Goal: Task Accomplishment & Management: Manage account settings

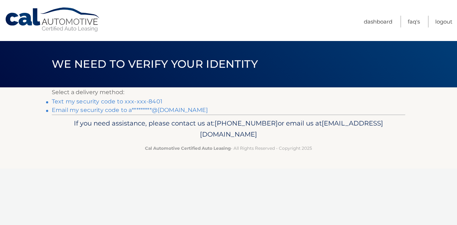
click at [148, 102] on link "Text my security code to xxx-xxx-8401" at bounding box center [107, 101] width 111 height 7
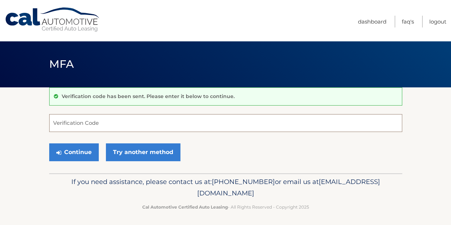
click at [153, 121] on input "Verification Code" at bounding box center [225, 123] width 353 height 18
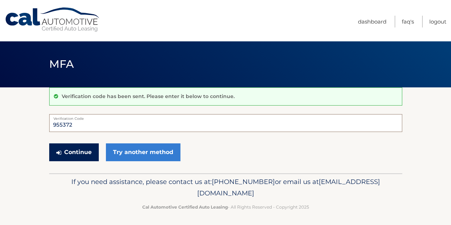
type input "955372"
click at [70, 146] on button "Continue" at bounding box center [74, 152] width 50 height 18
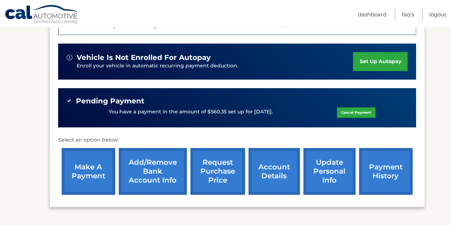
scroll to position [216, 0]
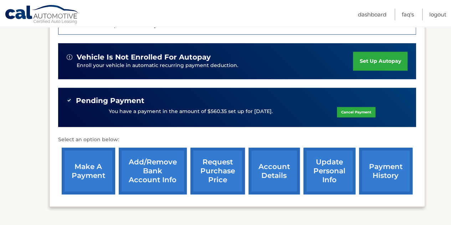
click at [265, 169] on link "account details" at bounding box center [274, 171] width 51 height 47
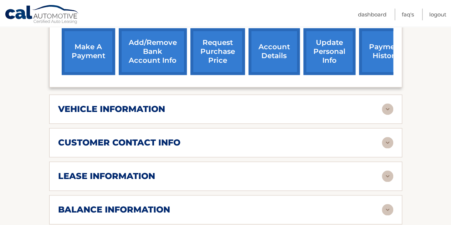
scroll to position [305, 0]
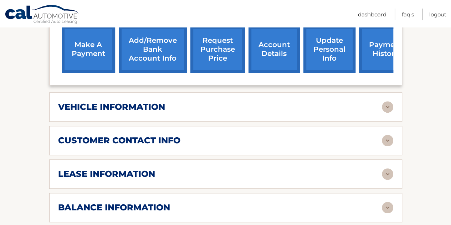
click at [143, 169] on h2 "lease information" at bounding box center [106, 174] width 97 height 11
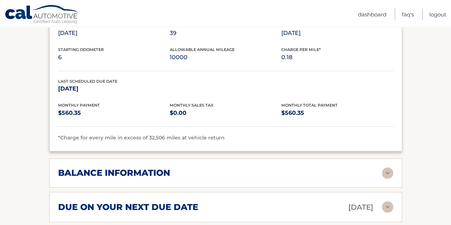
scroll to position [474, 0]
click at [138, 167] on h2 "balance information" at bounding box center [114, 172] width 112 height 11
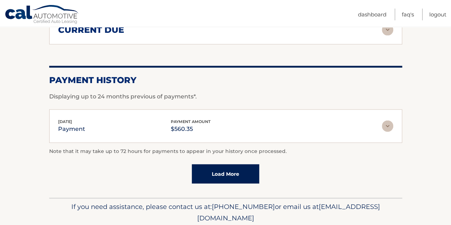
scroll to position [784, 0]
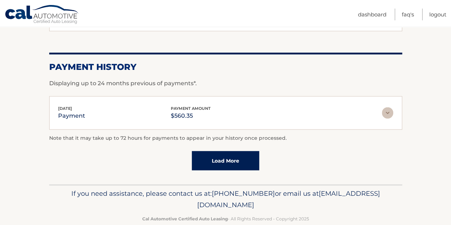
click at [210, 155] on link "Load More" at bounding box center [225, 160] width 67 height 19
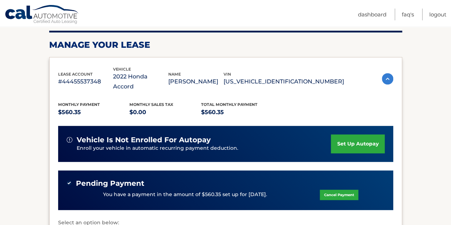
scroll to position [0, 0]
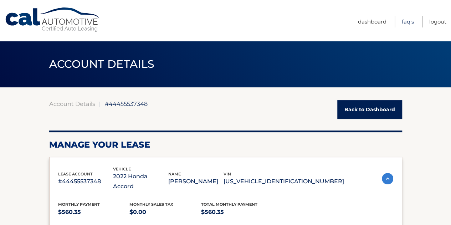
click at [403, 22] on link "FAQ's" at bounding box center [408, 22] width 12 height 12
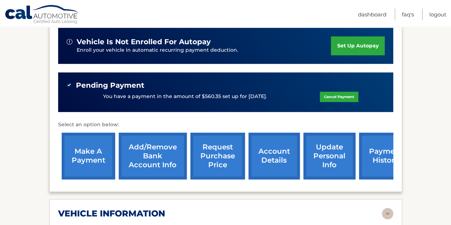
scroll to position [198, 0]
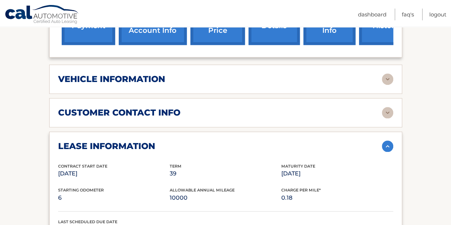
scroll to position [333, 0]
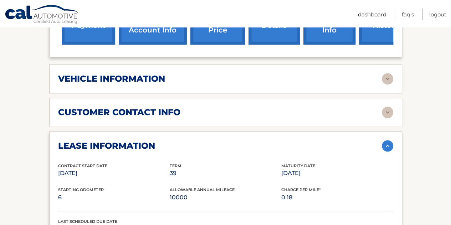
click at [151, 74] on div "vehicle information vehicle Year 2022 vehicle make Honda vehicle model Accord v…" at bounding box center [225, 78] width 353 height 29
click at [145, 74] on h2 "vehicle information" at bounding box center [111, 79] width 107 height 11
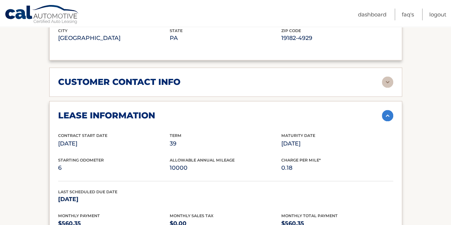
scroll to position [535, 0]
click at [115, 76] on h2 "customer contact info" at bounding box center [119, 81] width 122 height 11
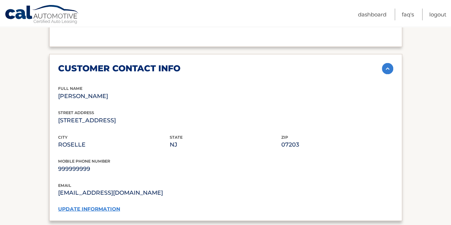
scroll to position [549, 0]
click at [81, 205] on link "update information" at bounding box center [89, 208] width 62 height 6
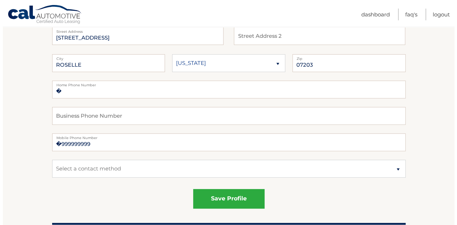
scroll to position [110, 0]
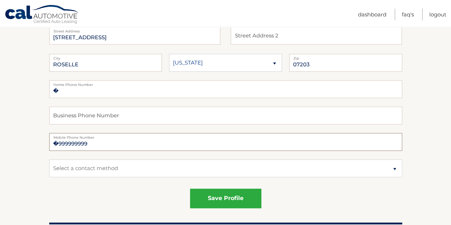
drag, startPoint x: 101, startPoint y: 144, endPoint x: 29, endPoint y: 136, distance: 72.5
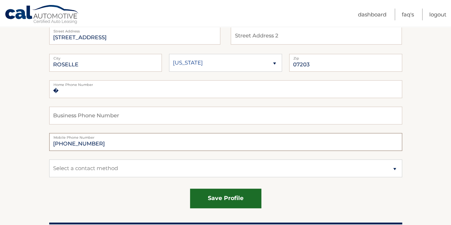
type input "[PHONE_NUMBER]"
click at [208, 200] on button "save profile" at bounding box center [225, 199] width 71 height 20
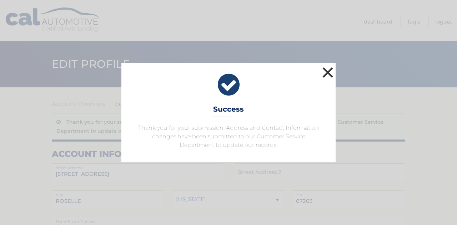
click at [327, 76] on button "×" at bounding box center [328, 72] width 14 height 14
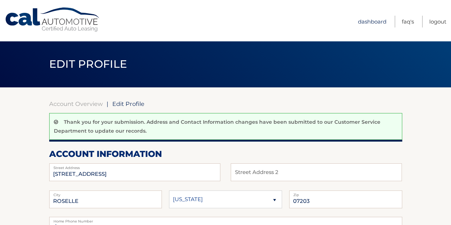
click at [368, 22] on link "Dashboard" at bounding box center [372, 22] width 29 height 12
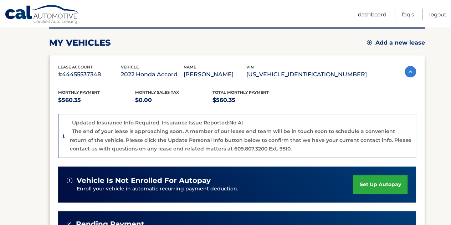
scroll to position [93, 0]
click at [441, 16] on link "Logout" at bounding box center [438, 15] width 17 height 12
